Goal: Navigation & Orientation: Find specific page/section

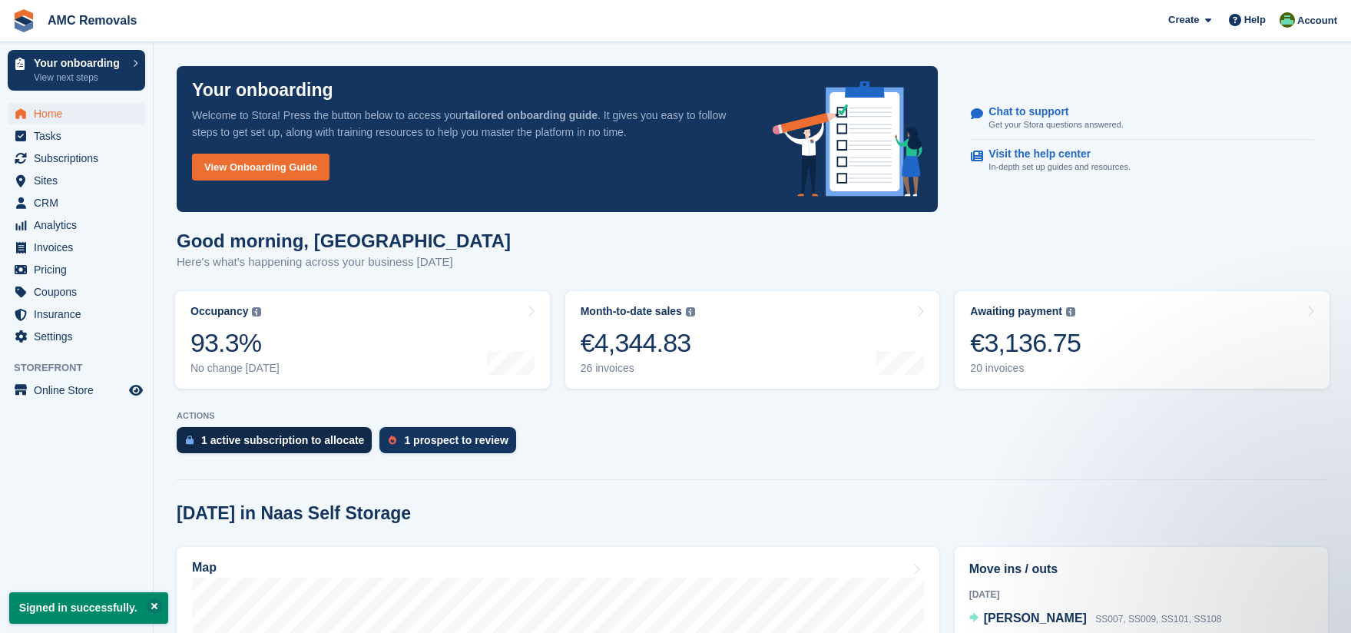
click at [313, 440] on div "1 active subscription to allocate" at bounding box center [282, 440] width 163 height 12
click at [58, 249] on span "Invoices" at bounding box center [80, 248] width 92 height 22
